Goal: Task Accomplishment & Management: Manage account settings

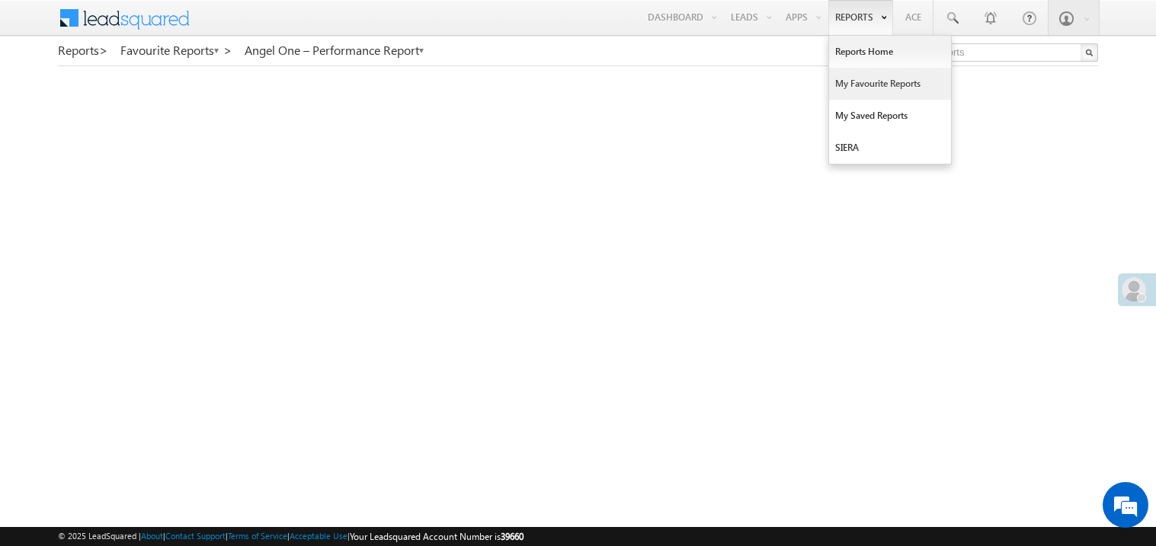
click at [851, 78] on link "My Favourite Reports" at bounding box center [890, 84] width 122 height 32
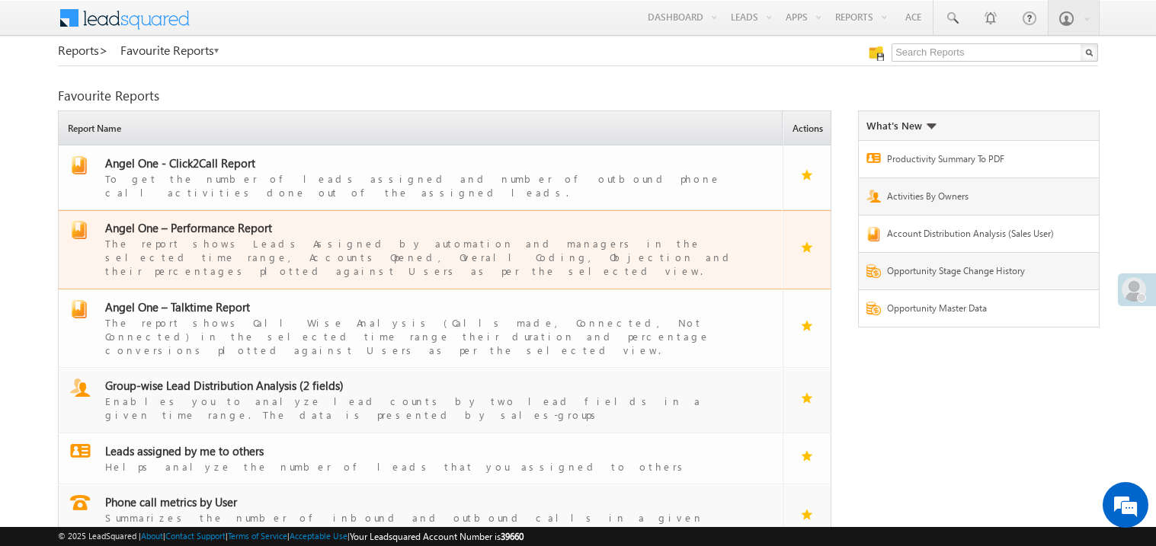
click at [199, 220] on span "Angel One – Performance Report" at bounding box center [188, 227] width 167 height 15
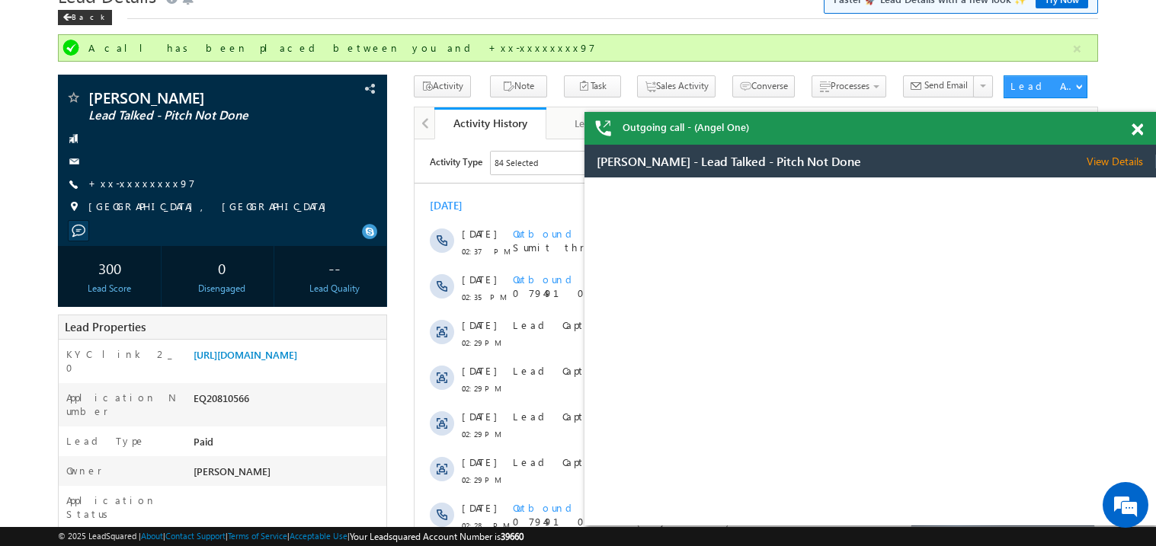
scroll to position [72, 0]
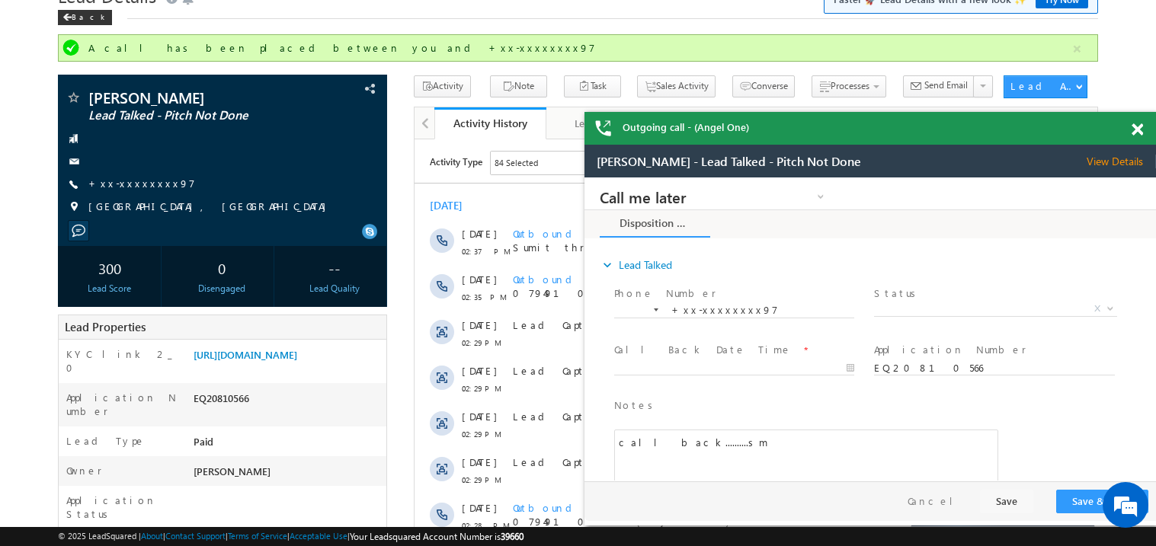
click at [1138, 125] on span at bounding box center [1137, 129] width 11 height 13
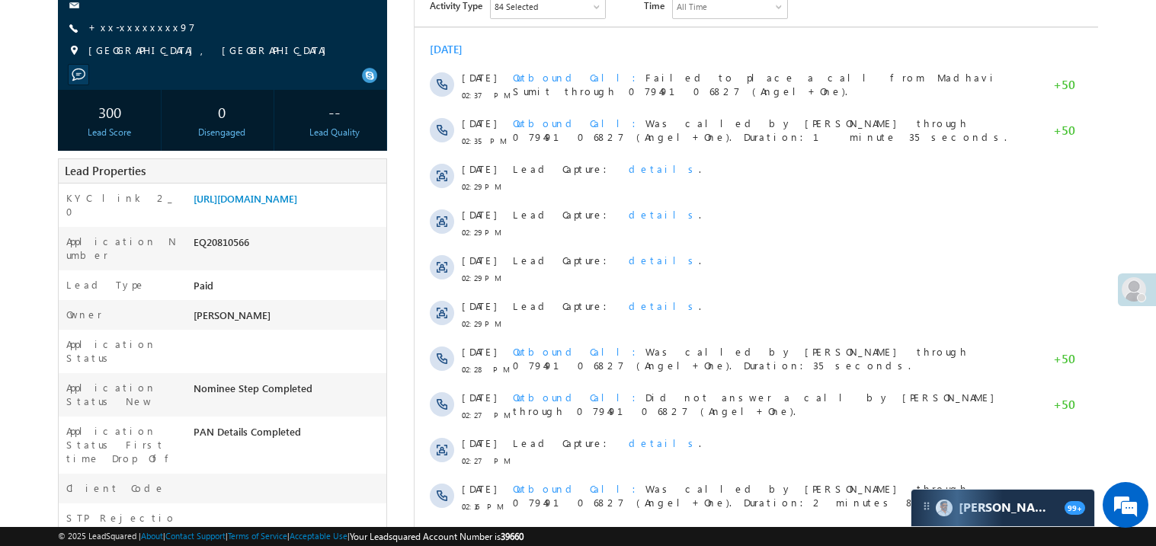
scroll to position [255, 0]
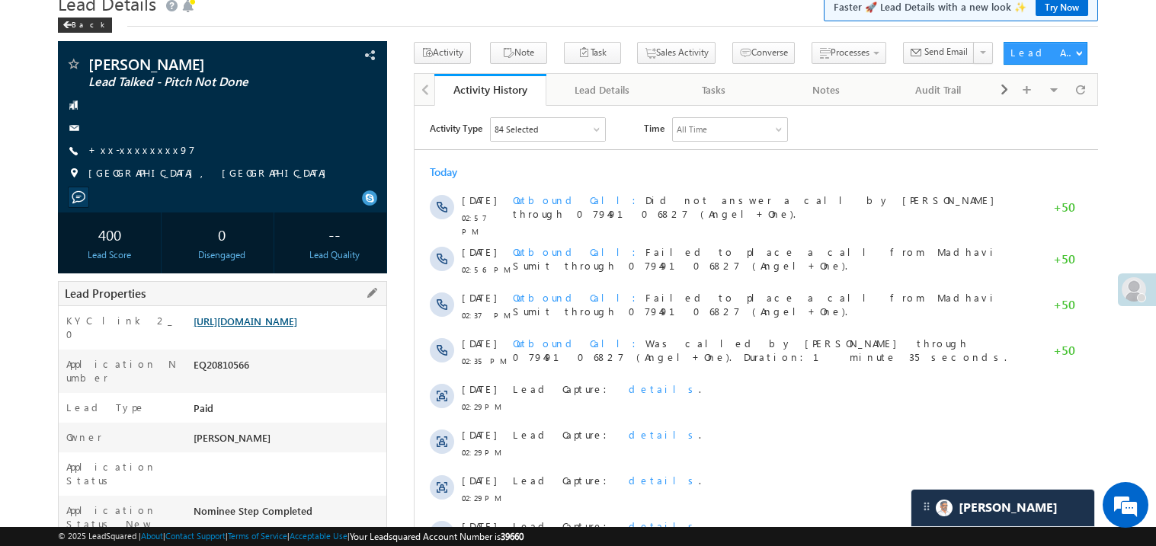
scroll to position [41, 0]
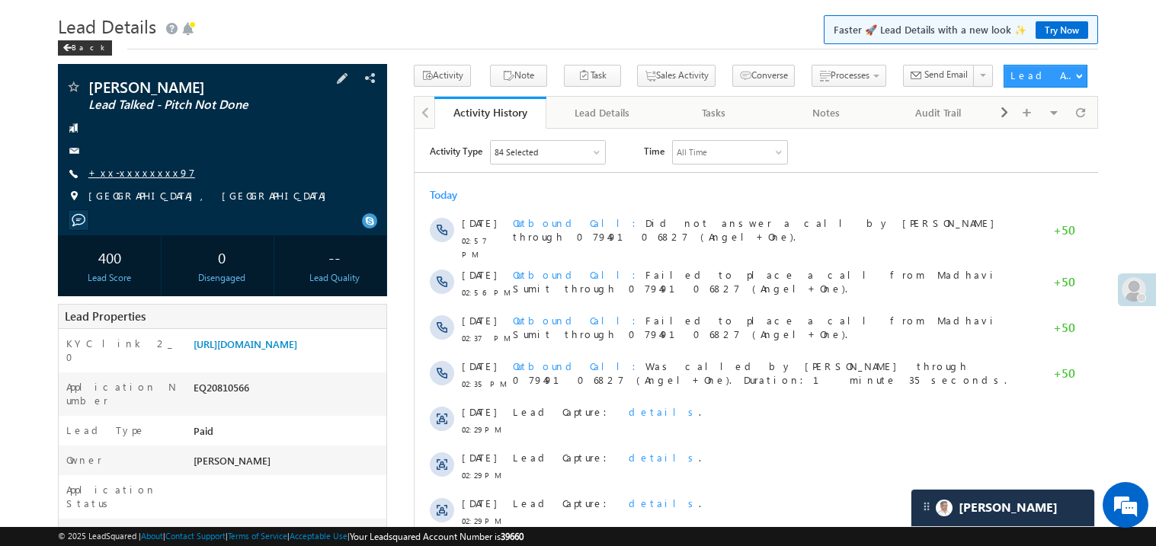
click at [120, 170] on link "+xx-xxxxxxxx97" at bounding box center [141, 172] width 107 height 13
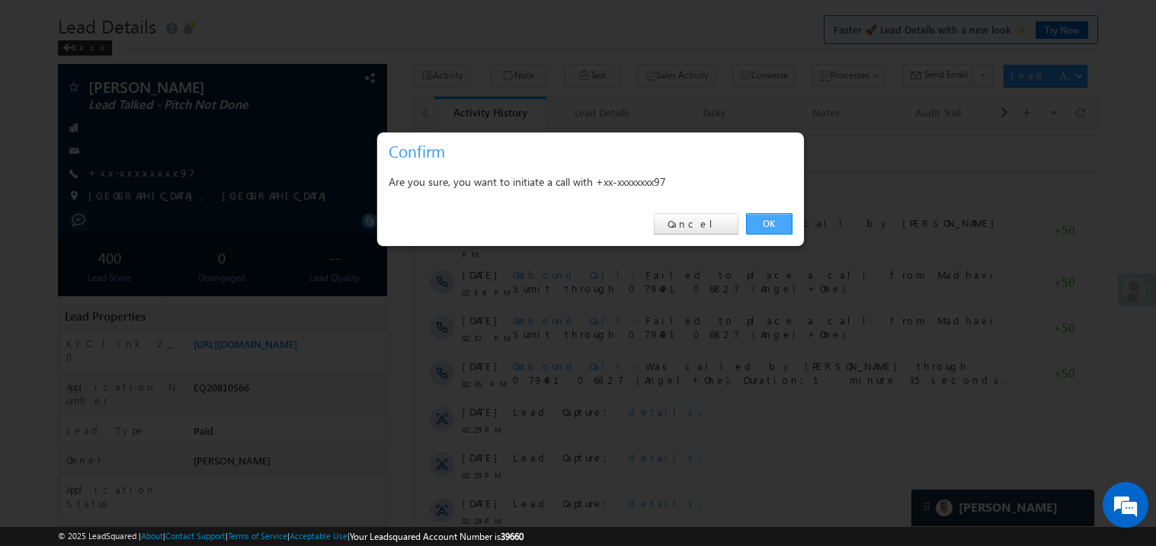
click at [765, 223] on link "OK" at bounding box center [769, 223] width 46 height 21
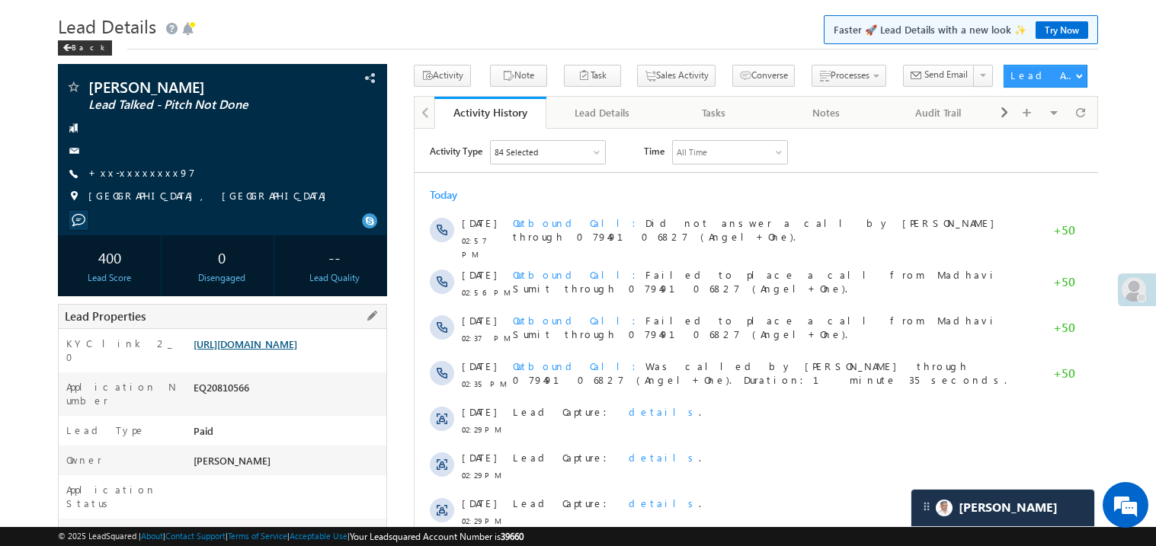
click at [297, 351] on link "https://angelbroking1-pk3em7sa.customui-test.leadsquared.com?leadId=d46b3d08-d2…" at bounding box center [246, 344] width 104 height 13
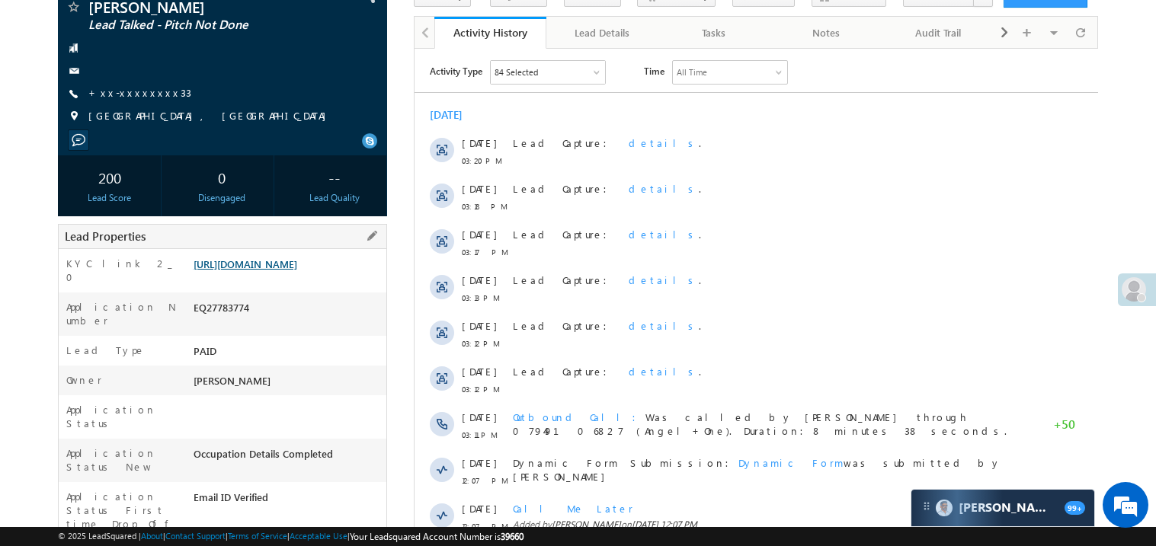
click at [265, 271] on link "https://angelbroking1-pk3em7sa.customui-test.leadsquared.com?leadId=b09b9c7d-19…" at bounding box center [246, 264] width 104 height 13
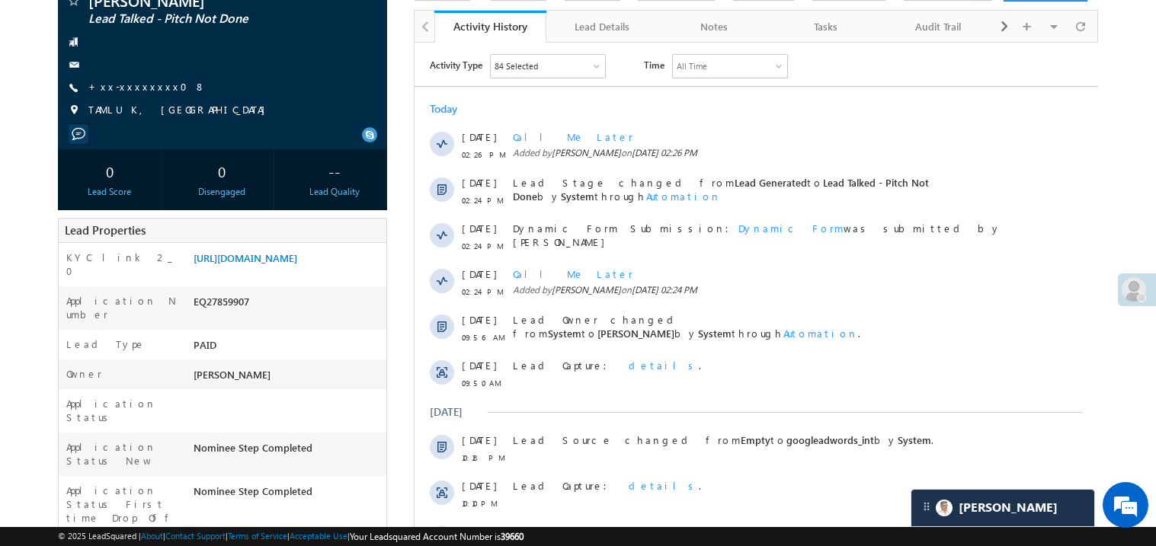
scroll to position [213, 0]
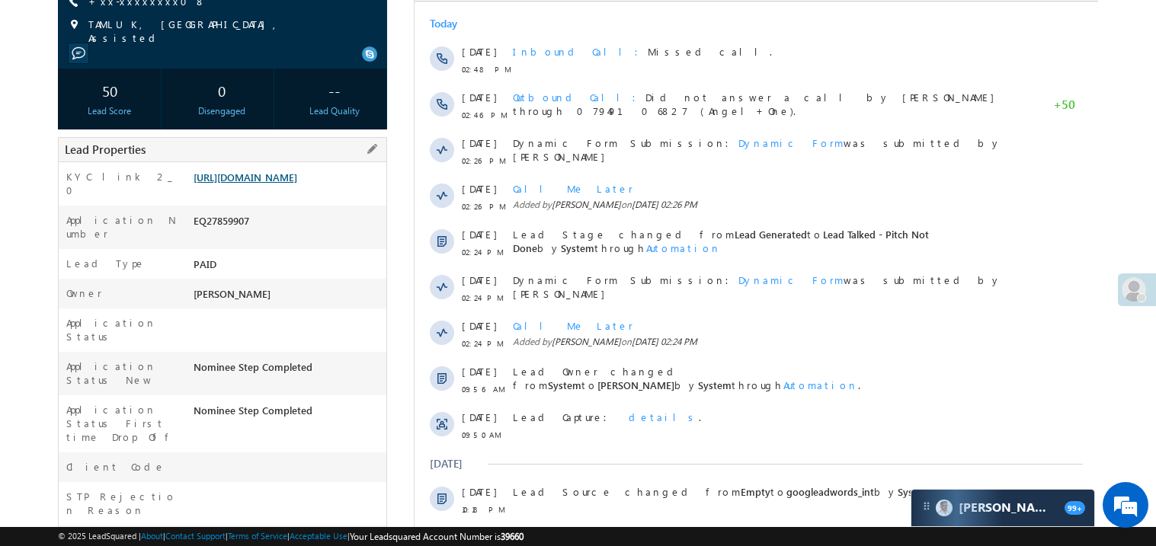
click at [256, 184] on link "[URL][DOMAIN_NAME]" at bounding box center [246, 177] width 104 height 13
